Goal: Information Seeking & Learning: Learn about a topic

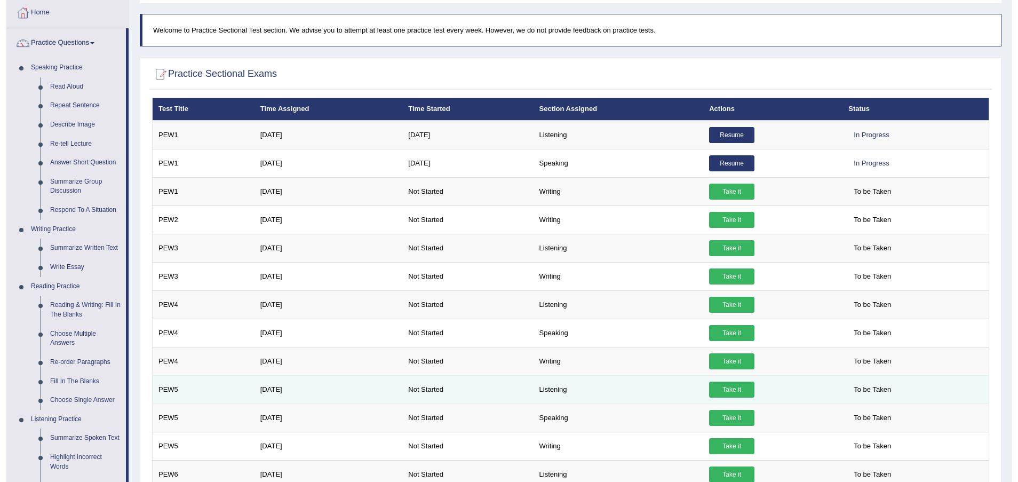
scroll to position [80, 0]
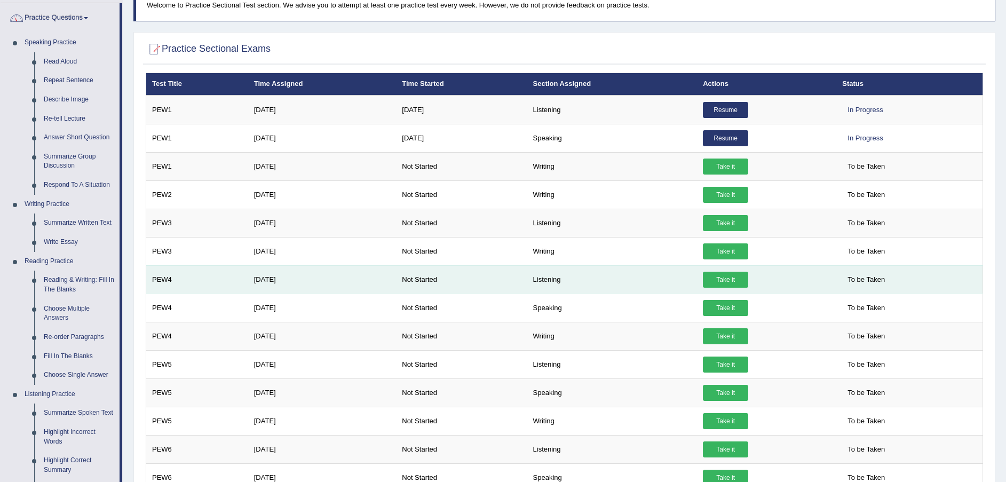
click at [734, 284] on link "Take it" at bounding box center [725, 280] width 45 height 16
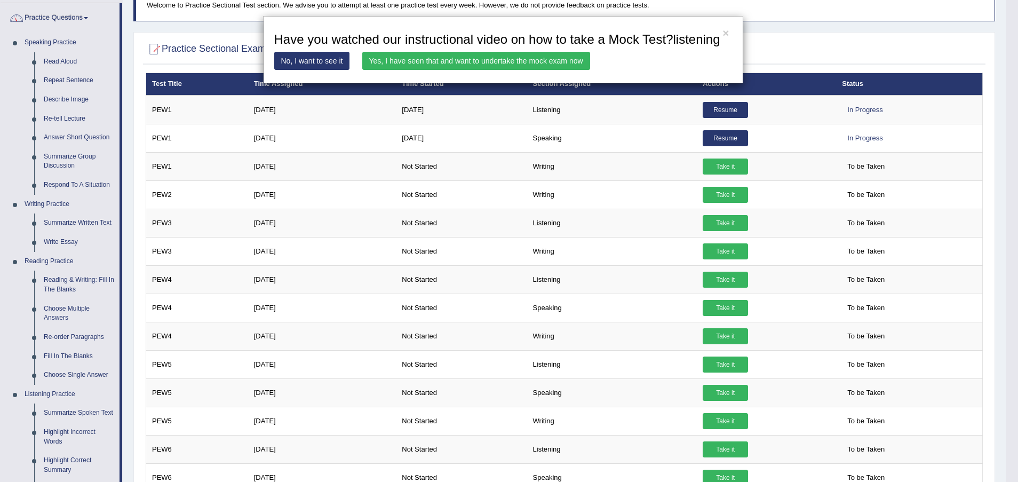
click at [440, 59] on link "Yes, I have seen that and want to undertake the mock exam now" at bounding box center [476, 61] width 228 height 18
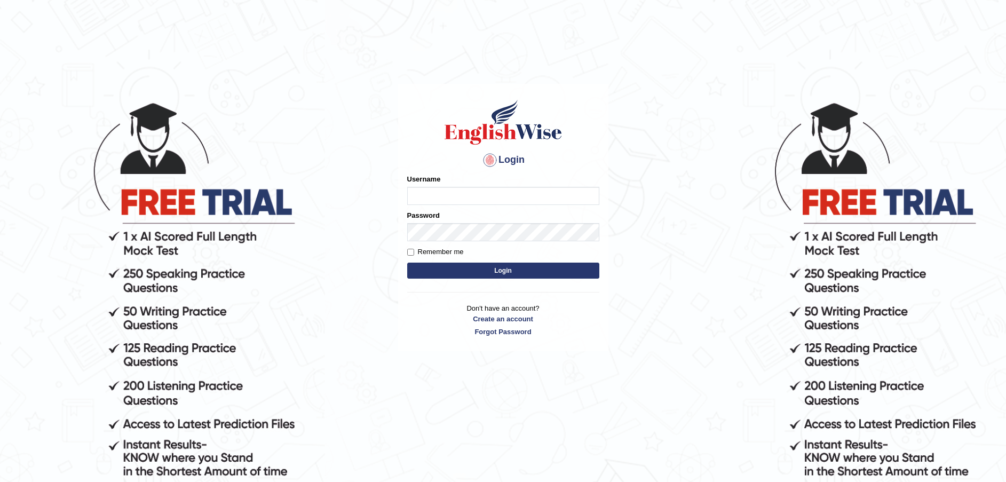
type input "Fatimah"
click at [509, 273] on button "Login" at bounding box center [503, 271] width 192 height 16
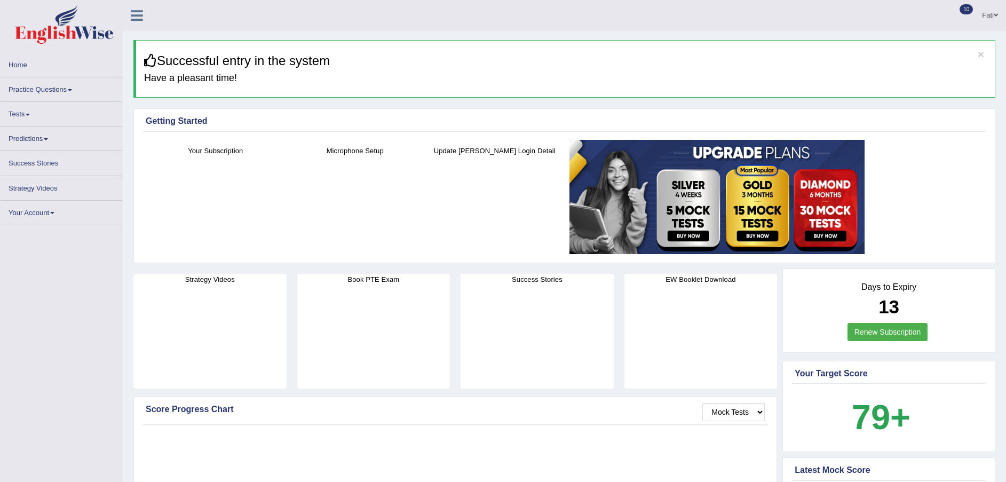
click at [53, 86] on link "Practice Questions" at bounding box center [62, 87] width 122 height 21
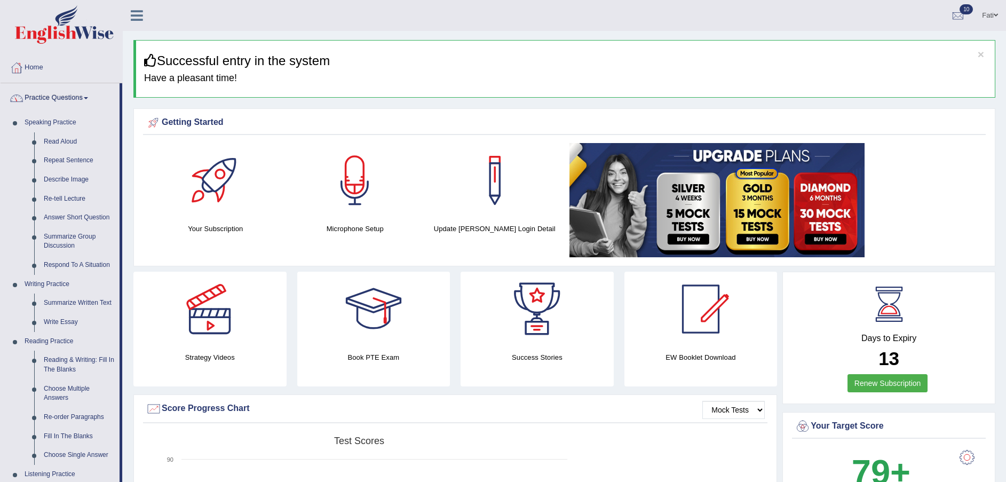
click at [49, 98] on link "Practice Questions" at bounding box center [60, 96] width 119 height 27
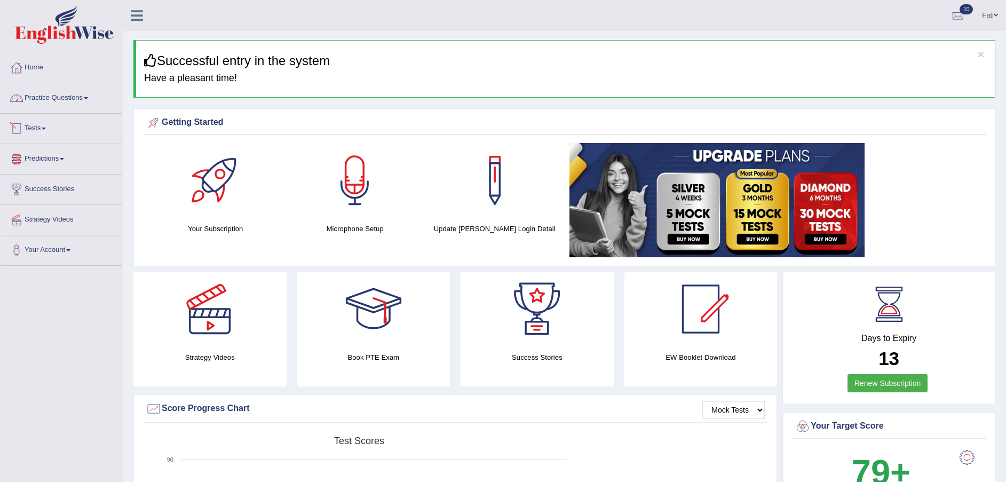
click at [55, 131] on link "Tests" at bounding box center [62, 127] width 122 height 27
click at [65, 149] on link "Take Practice Sectional Test" at bounding box center [70, 153] width 100 height 19
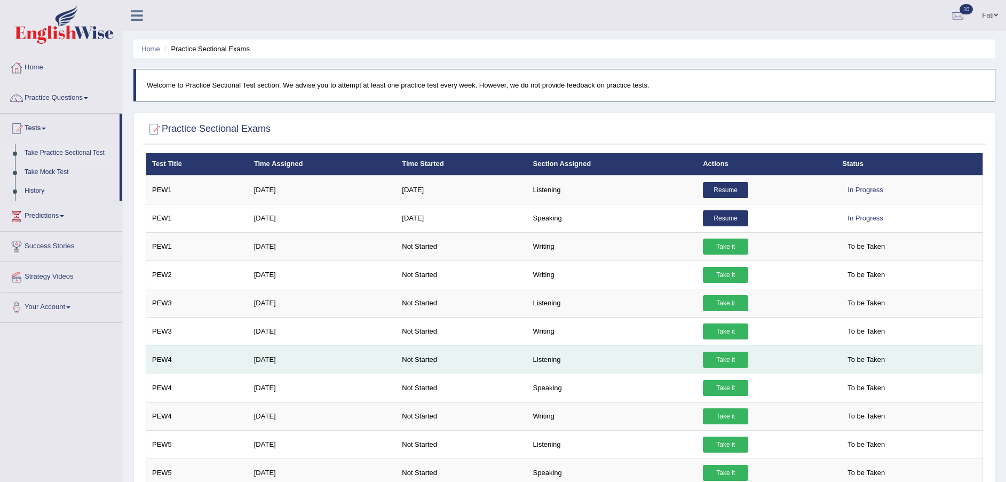
click at [724, 362] on link "Take it" at bounding box center [725, 360] width 45 height 16
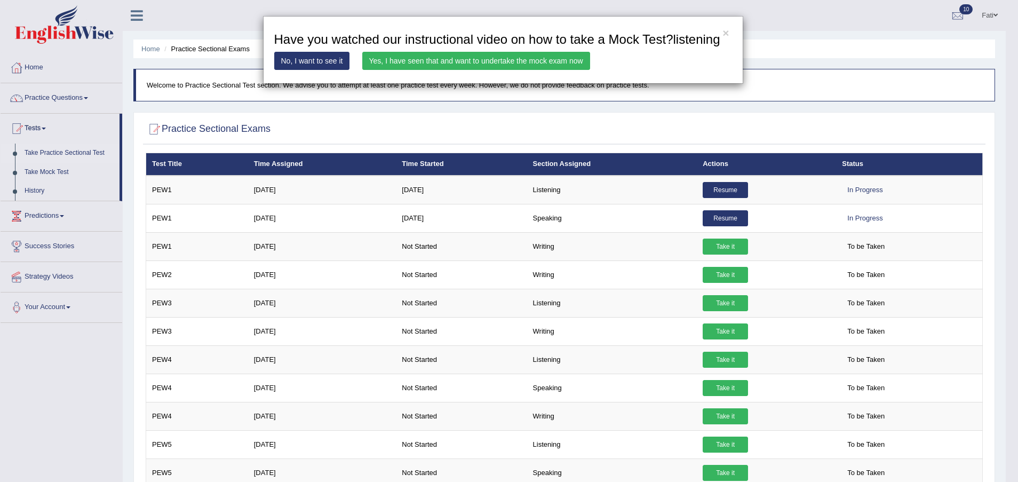
click at [525, 57] on link "Yes, I have seen that and want to undertake the mock exam now" at bounding box center [476, 61] width 228 height 18
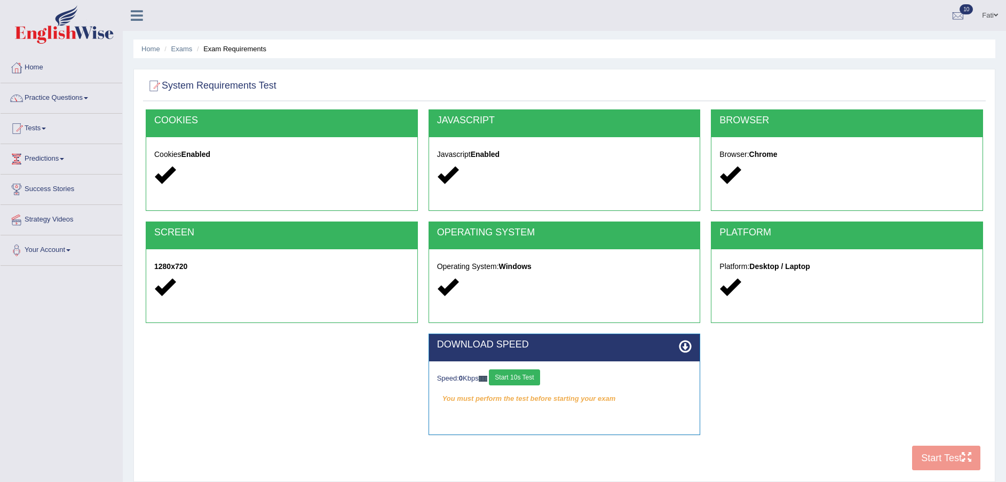
click at [517, 382] on button "Start 10s Test" at bounding box center [514, 377] width 51 height 16
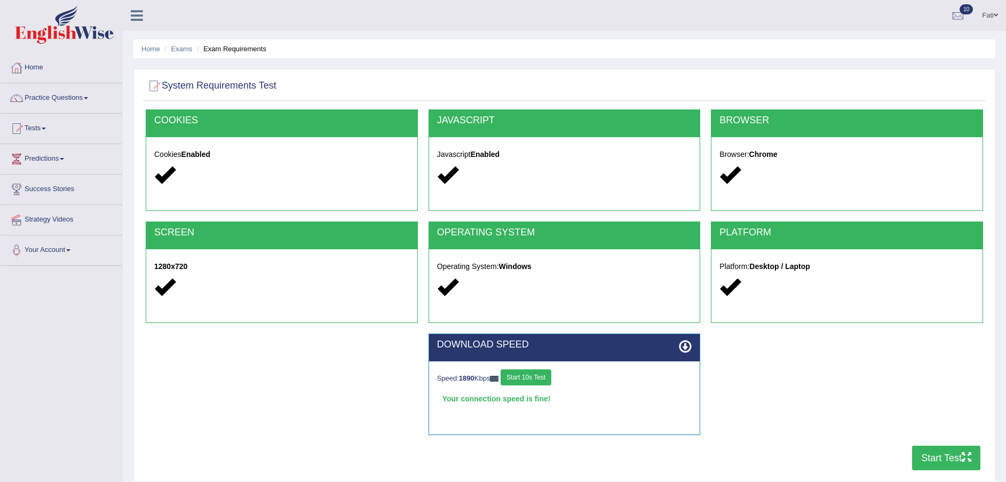
click at [950, 451] on button "Start Test" at bounding box center [946, 458] width 68 height 25
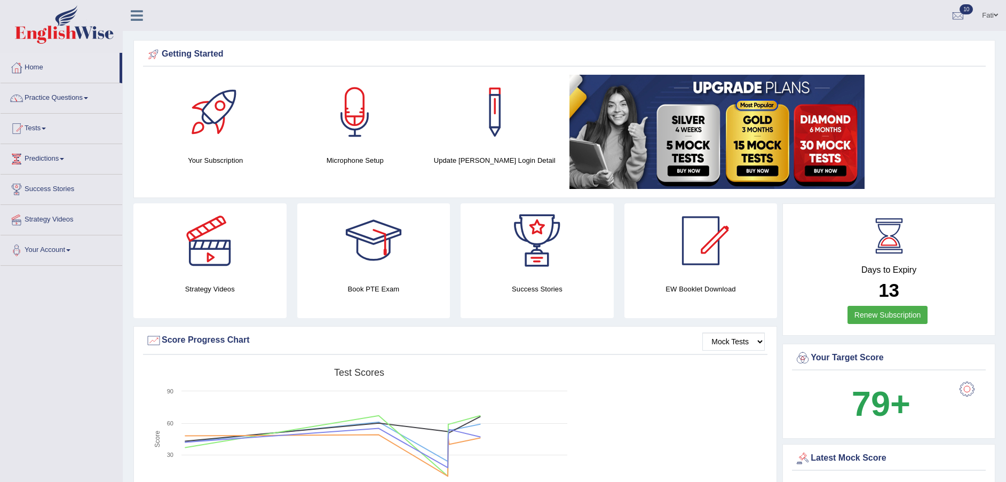
click at [942, 67] on div "Getting Started Your Subscription Microphone Setup Update Pearson Login Detail ×" at bounding box center [564, 119] width 862 height 158
click at [46, 99] on link "Practice Questions" at bounding box center [62, 96] width 122 height 27
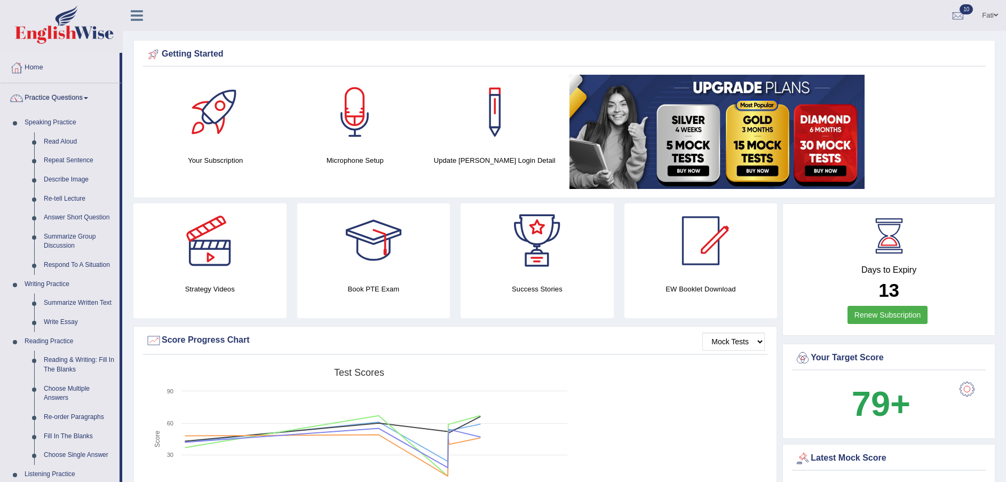
click at [64, 95] on link "Practice Questions" at bounding box center [60, 96] width 119 height 27
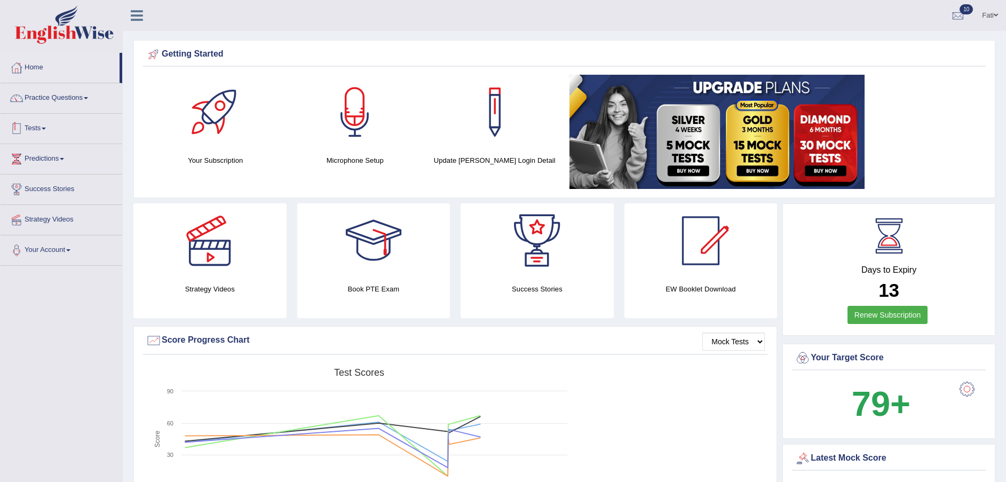
click at [50, 130] on link "Tests" at bounding box center [62, 127] width 122 height 27
click at [42, 189] on link "History" at bounding box center [70, 190] width 100 height 19
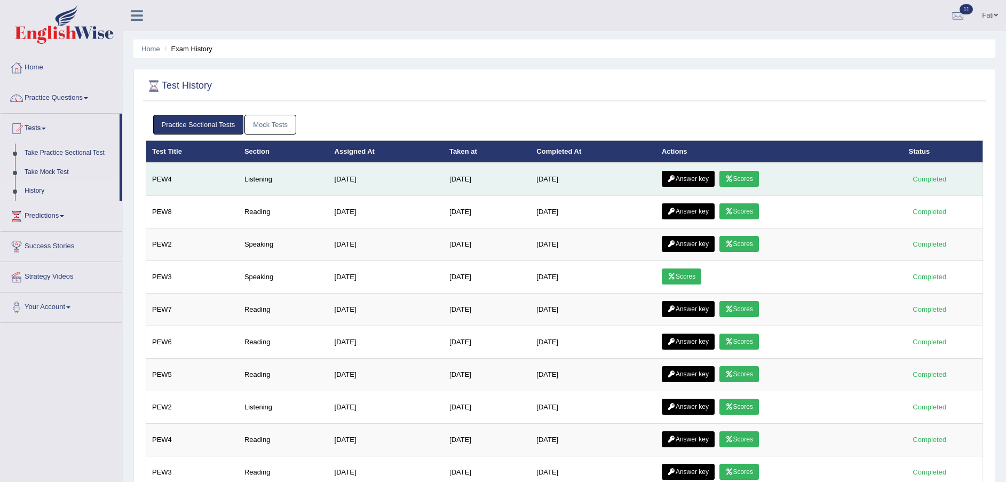
click at [747, 176] on link "Scores" at bounding box center [738, 179] width 39 height 16
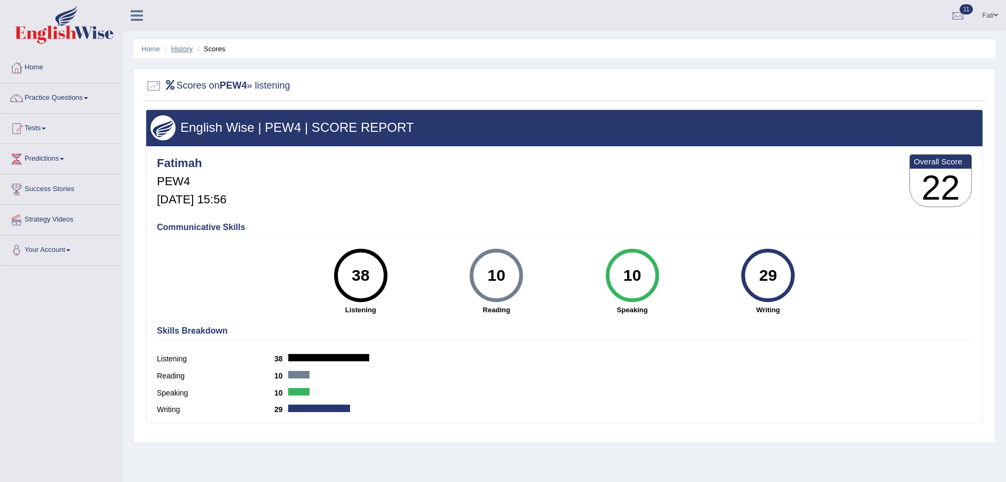
click at [177, 47] on link "History" at bounding box center [181, 49] width 21 height 8
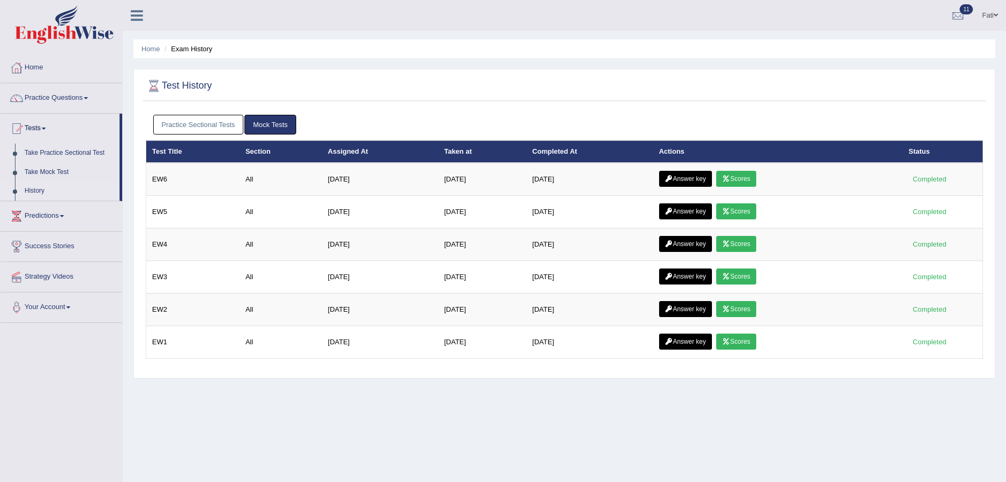
click at [225, 122] on link "Practice Sectional Tests" at bounding box center [198, 125] width 91 height 20
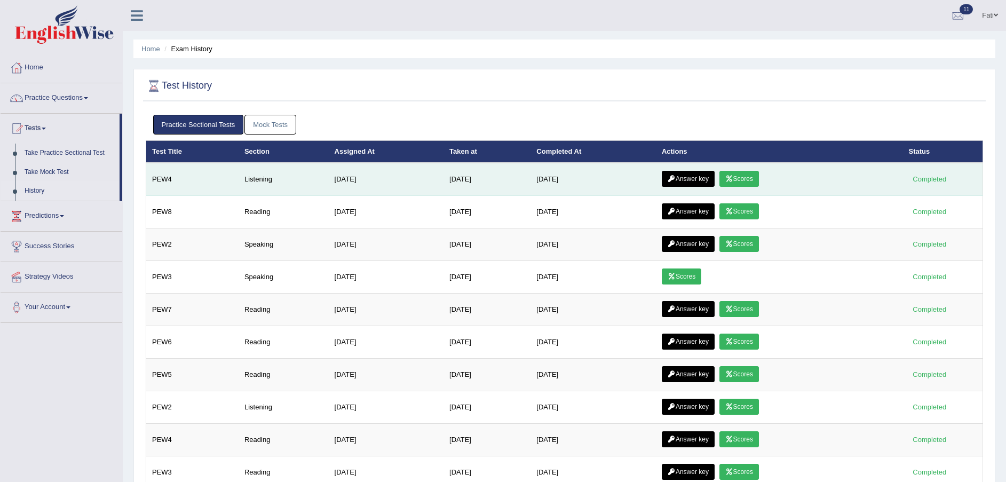
click at [692, 180] on link "Answer key" at bounding box center [688, 179] width 53 height 16
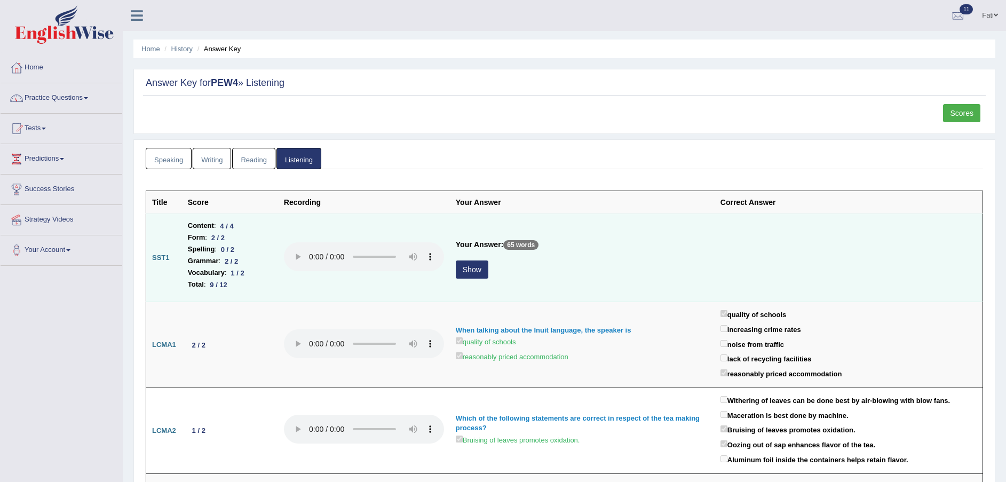
click at [458, 269] on button "Show" at bounding box center [472, 269] width 33 height 18
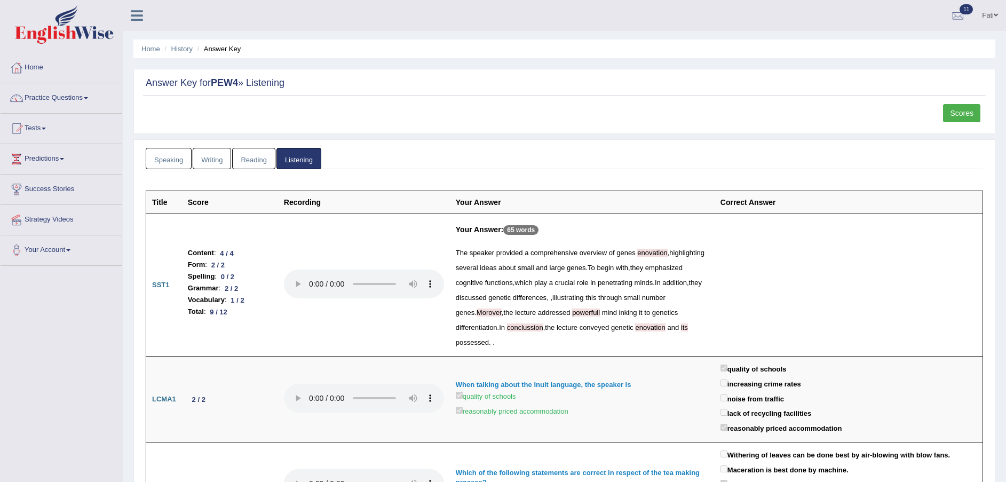
click at [572, 309] on span "powerfull" at bounding box center [586, 312] width 28 height 8
click at [470, 322] on div "The speaker provided a comprehensive overview of genes enovation , highlighting…" at bounding box center [582, 297] width 253 height 105
click at [59, 91] on link "Practice Questions" at bounding box center [62, 96] width 122 height 27
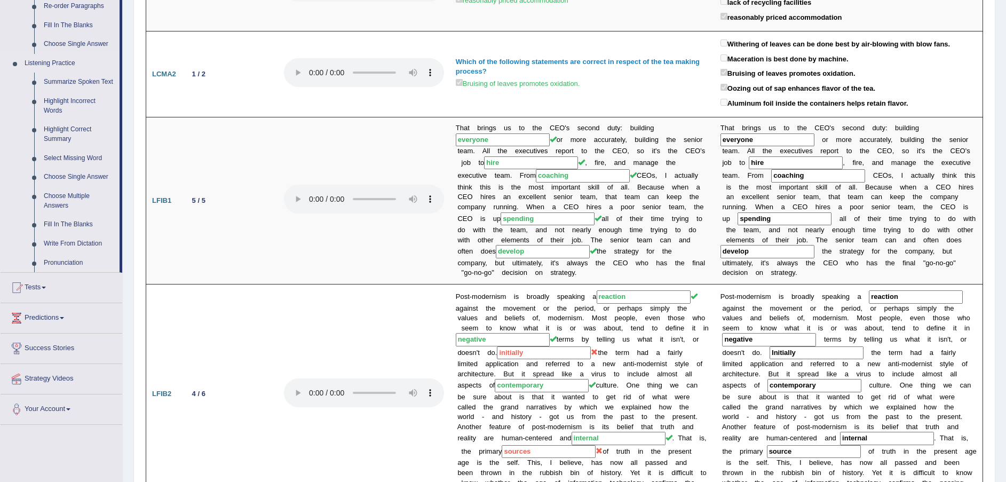
scroll to position [331, 0]
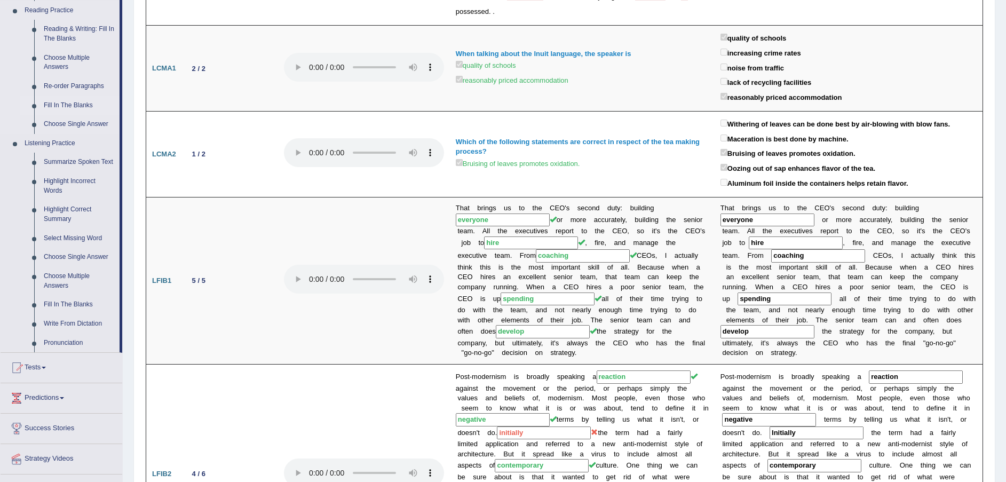
click at [75, 103] on link "Fill In The Blanks" at bounding box center [79, 105] width 81 height 19
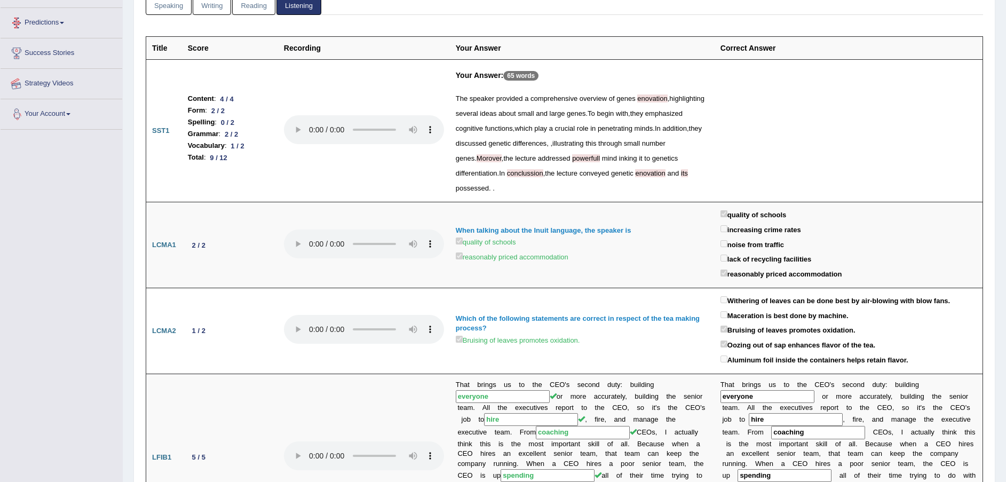
scroll to position [184, 0]
